Goal: Navigation & Orientation: Find specific page/section

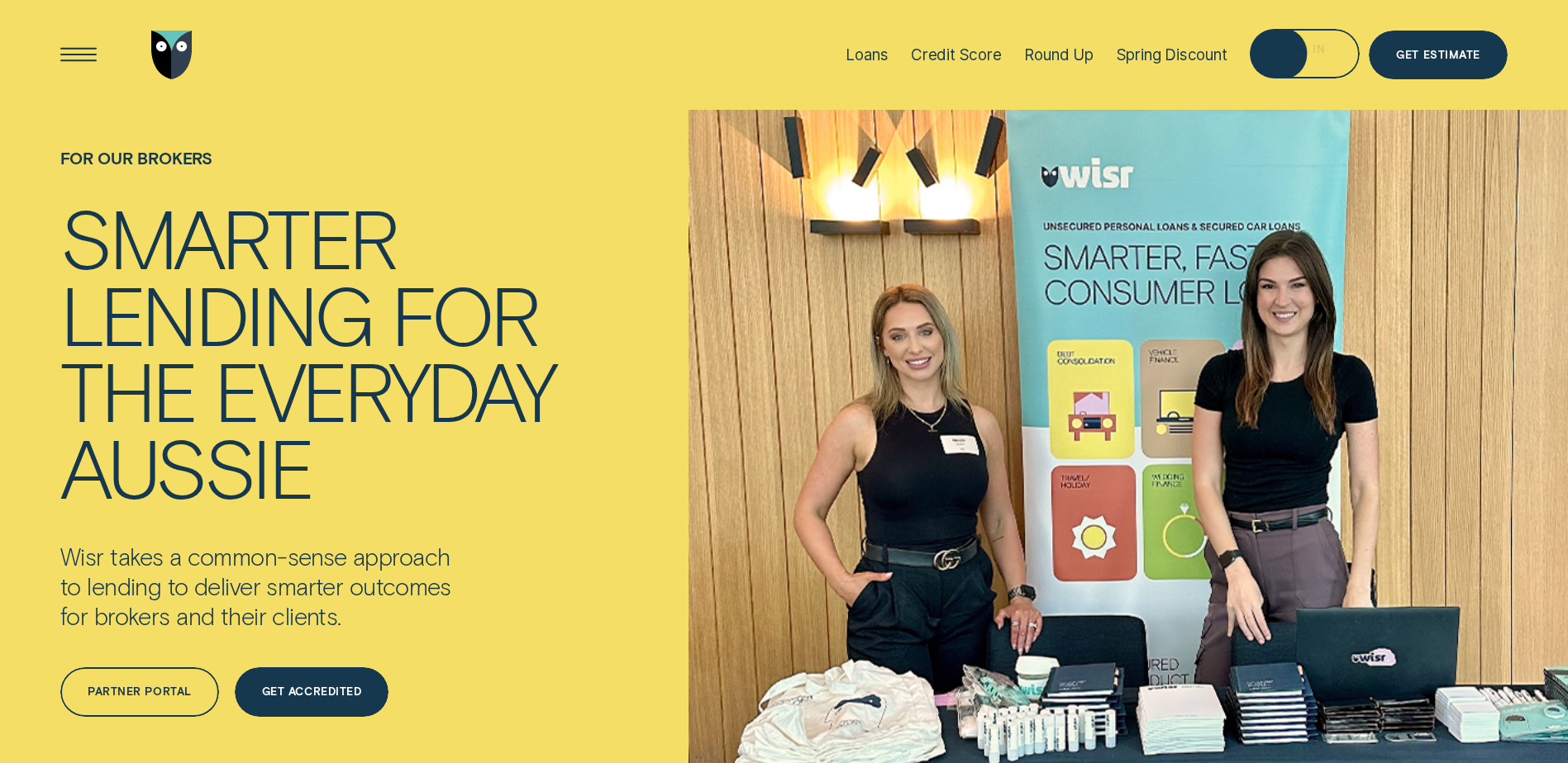
click at [1337, 58] on div "Log in" at bounding box center [1304, 53] width 110 height 50
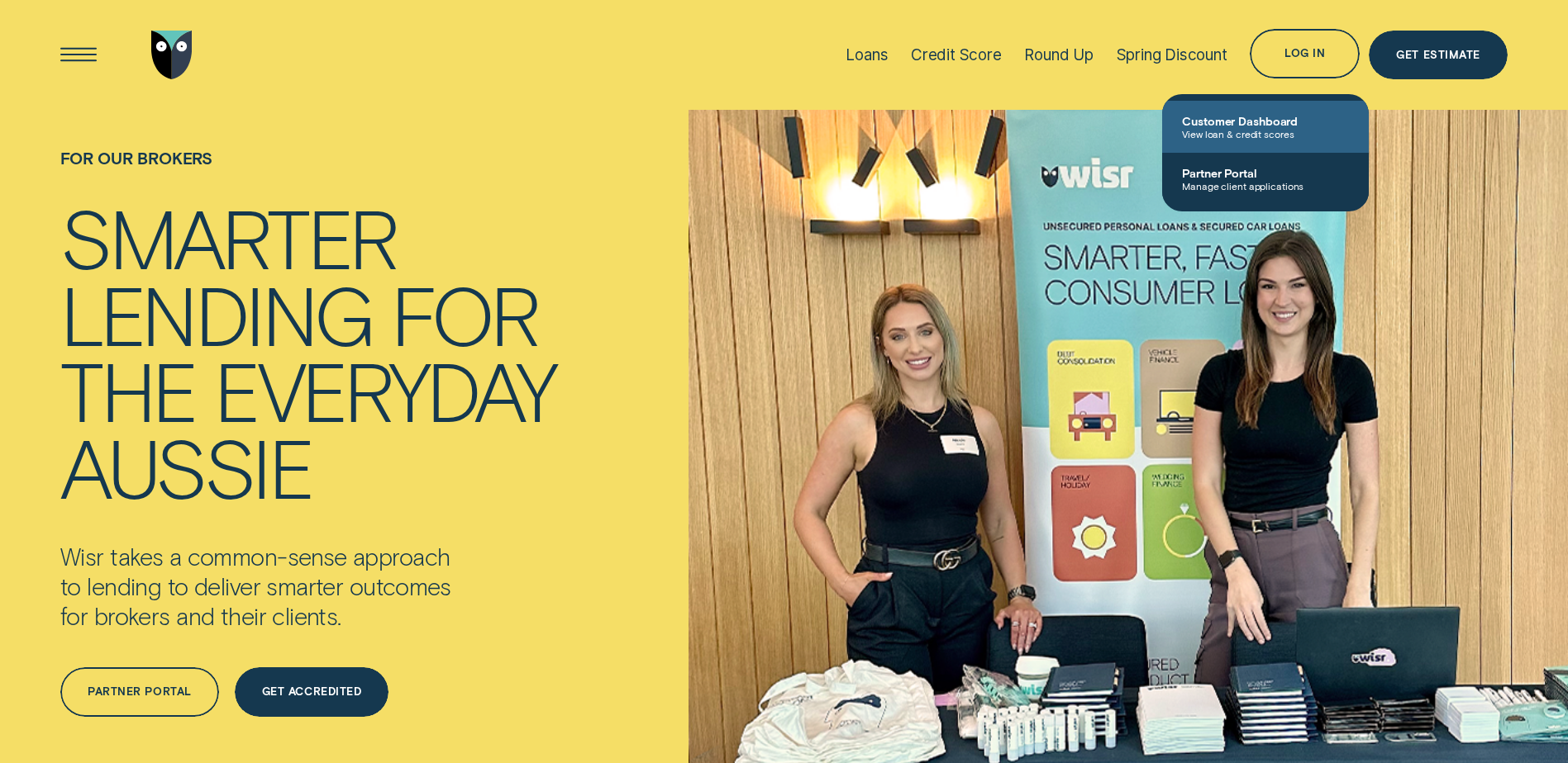
click at [1266, 140] on link "Customer Dashboard View loan & credit scores" at bounding box center [1265, 127] width 207 height 52
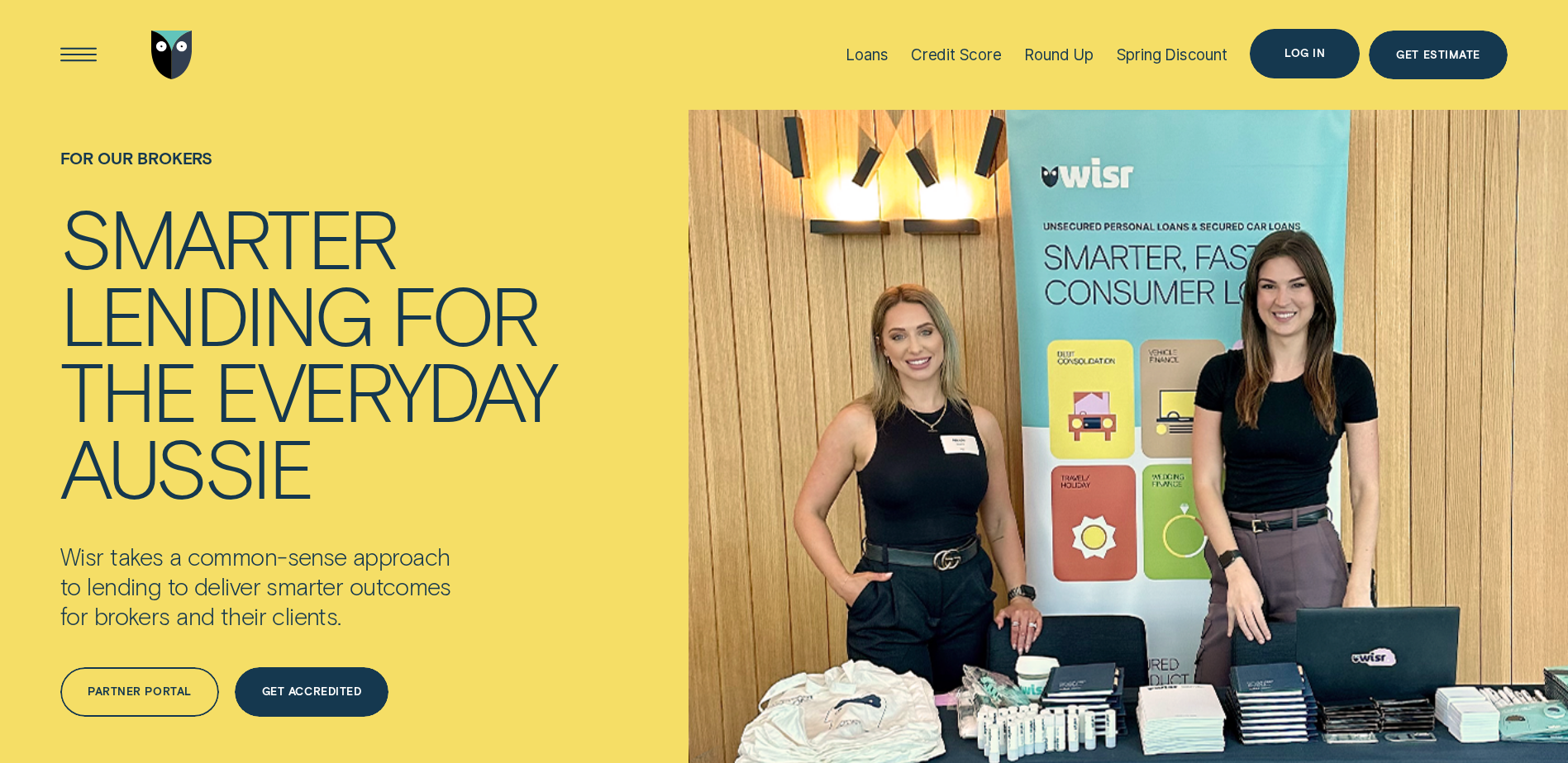
click at [1338, 58] on div "Log in" at bounding box center [1304, 53] width 110 height 50
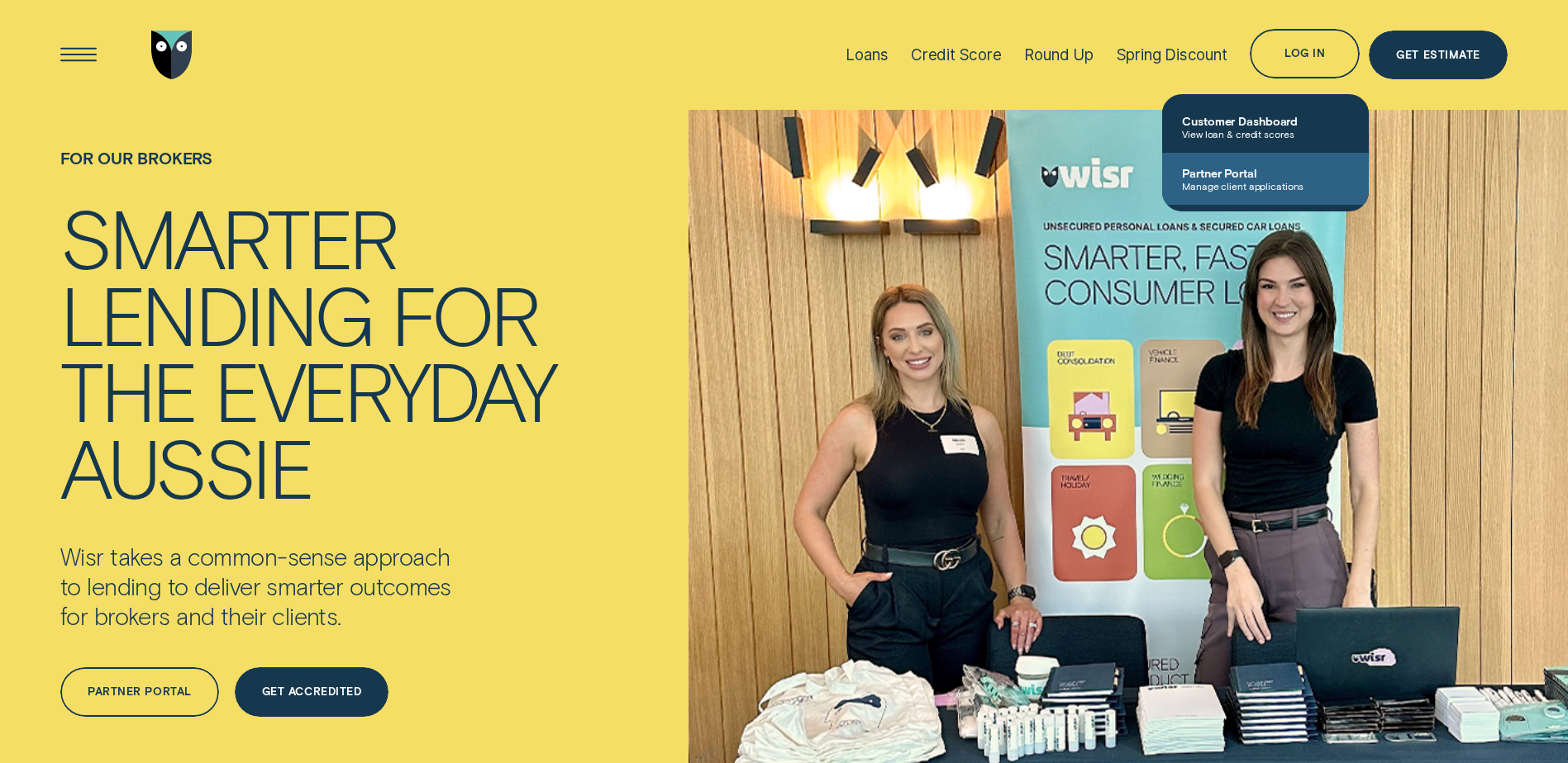
click at [1263, 175] on span "Partner Portal" at bounding box center [1266, 173] width 167 height 14
